Goal: Transaction & Acquisition: Purchase product/service

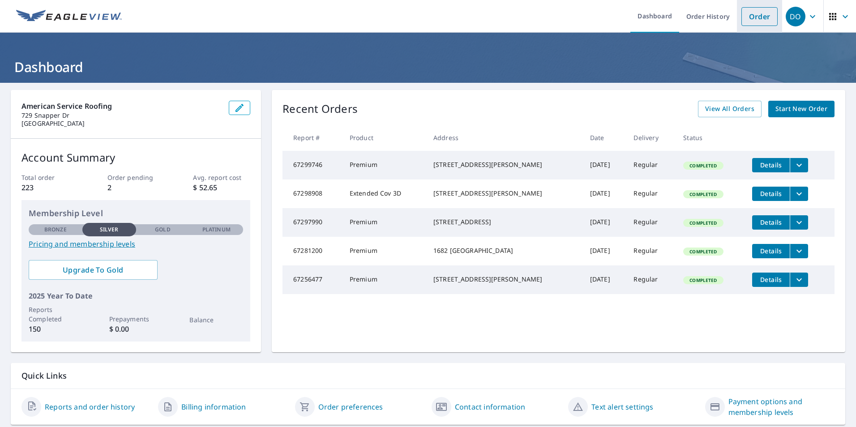
click at [747, 20] on link "Order" at bounding box center [759, 16] width 36 height 19
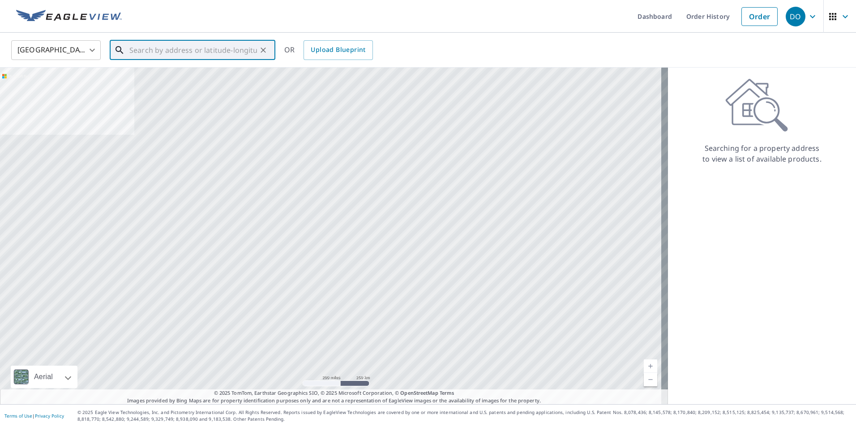
click at [205, 51] on input "text" at bounding box center [193, 50] width 128 height 25
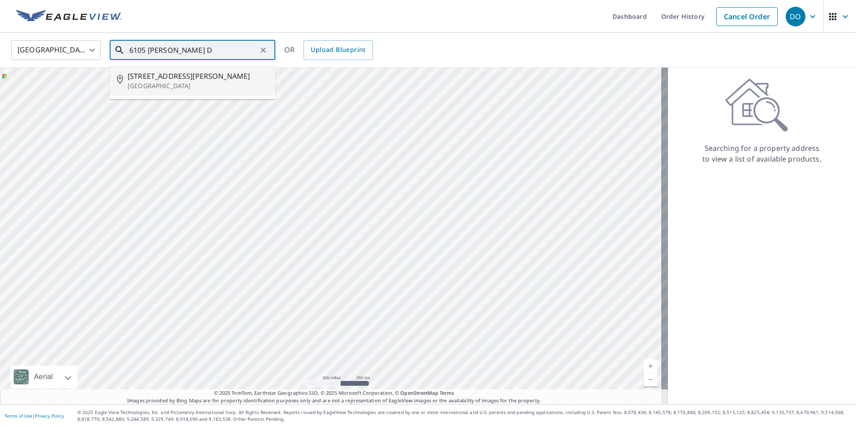
drag, startPoint x: 178, startPoint y: 75, endPoint x: 184, endPoint y: 72, distance: 7.6
click at [180, 73] on span "[STREET_ADDRESS][PERSON_NAME]" at bounding box center [198, 76] width 141 height 11
type input "[STREET_ADDRESS][PERSON_NAME]"
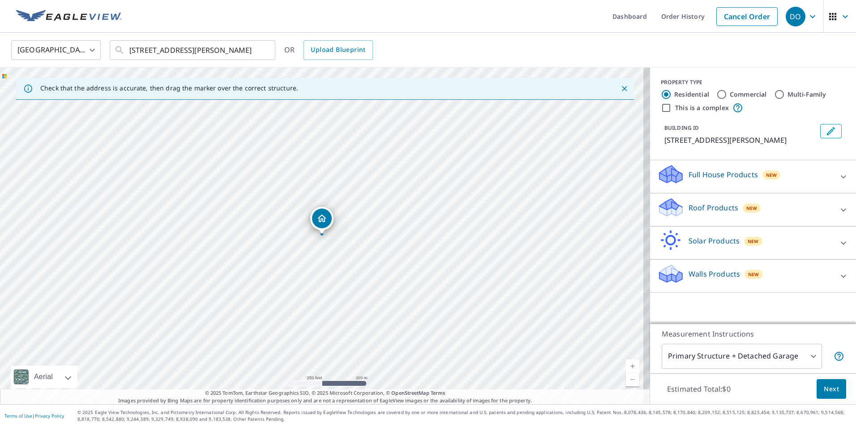
click at [709, 211] on p "Roof Products" at bounding box center [714, 207] width 50 height 11
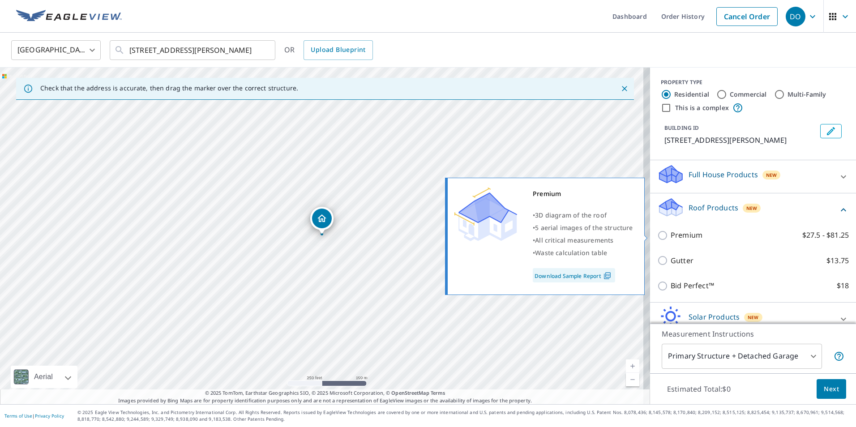
click at [657, 236] on input "Premium $27.5 - $81.25" at bounding box center [663, 235] width 13 height 11
checkbox input "true"
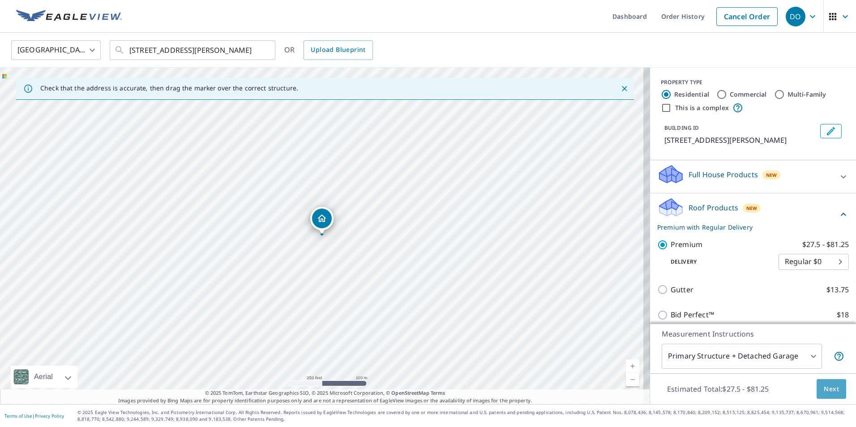
click at [825, 390] on span "Next" at bounding box center [831, 389] width 15 height 11
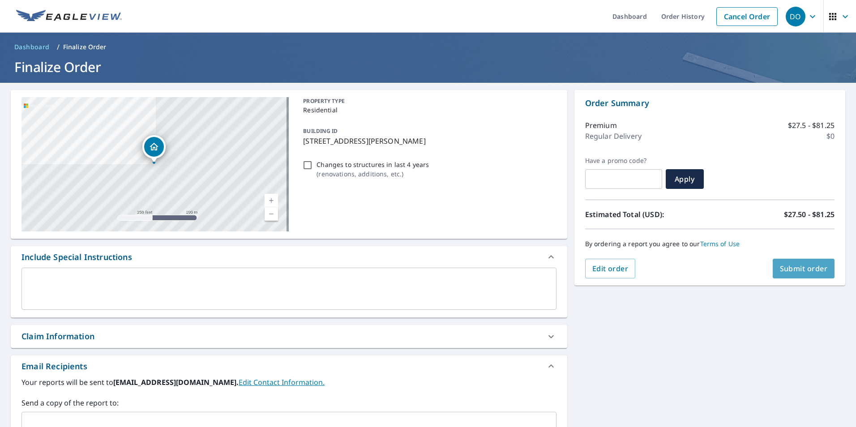
click at [785, 270] on span "Submit order" at bounding box center [804, 269] width 48 height 10
